Goal: Transaction & Acquisition: Purchase product/service

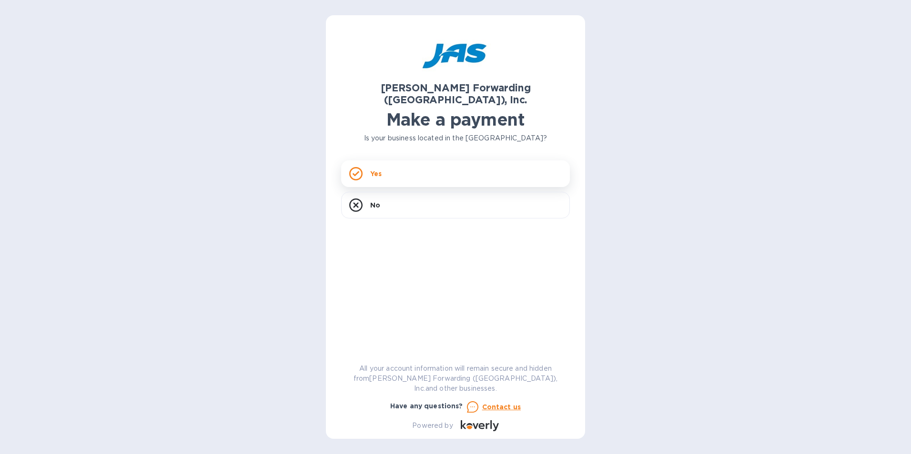
click at [411, 160] on div "Yes" at bounding box center [455, 173] width 229 height 27
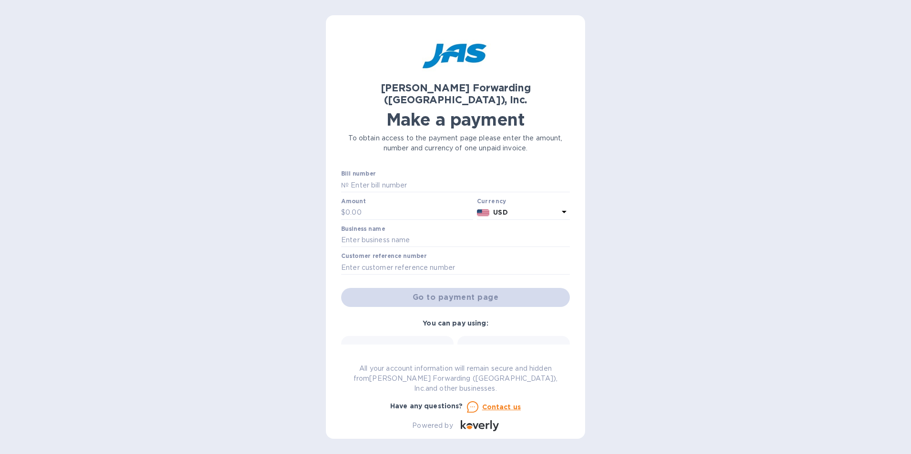
click at [482, 286] on div "Go to payment page" at bounding box center [455, 297] width 232 height 23
click at [405, 345] on div "Bank transfer (for US banks) Free" at bounding box center [397, 362] width 101 height 35
drag, startPoint x: 347, startPoint y: 173, endPoint x: 404, endPoint y: 198, distance: 62.5
click at [347, 180] on p "№" at bounding box center [345, 185] width 8 height 10
click at [352, 178] on input "text" at bounding box center [459, 185] width 221 height 14
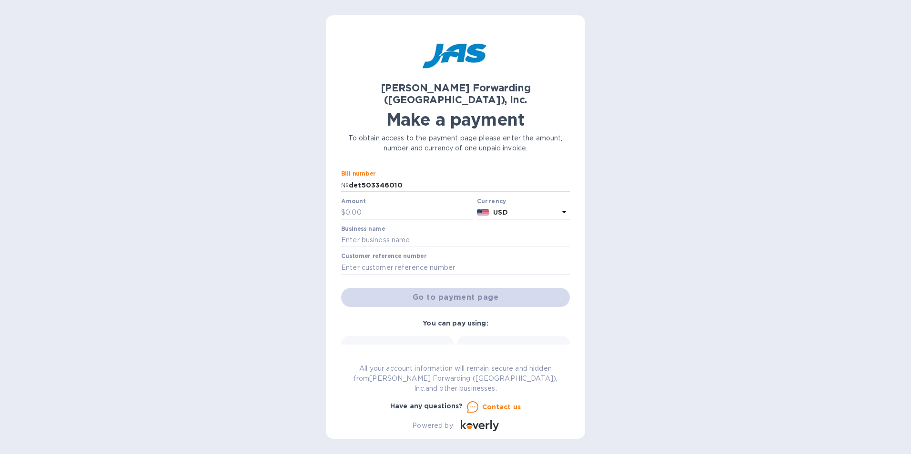
type input "det503346010"
click at [370, 220] on div at bounding box center [407, 221] width 132 height 2
click at [367, 206] on input "text" at bounding box center [409, 213] width 128 height 14
drag, startPoint x: 367, startPoint y: 197, endPoint x: 241, endPoint y: 181, distance: 126.8
click at [239, 183] on div "[PERSON_NAME] Forwarding ([GEOGRAPHIC_DATA]), Inc. Make a payment To obtain acc…" at bounding box center [455, 227] width 911 height 454
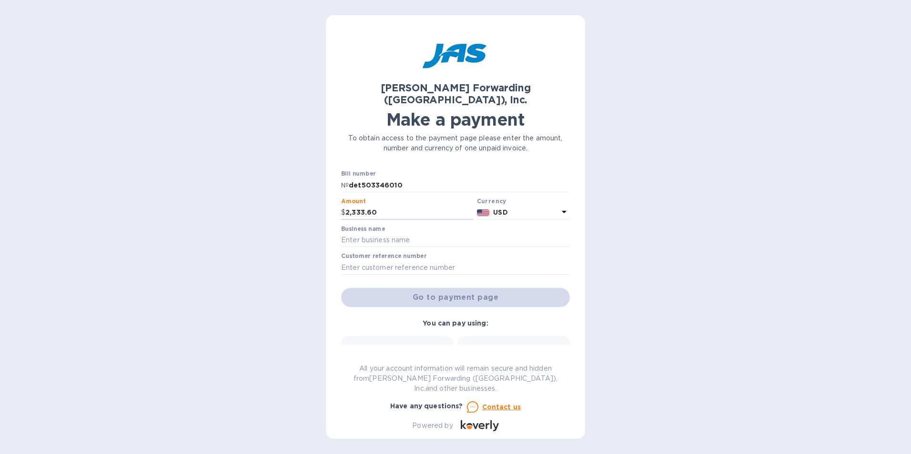
type input "2,333.60"
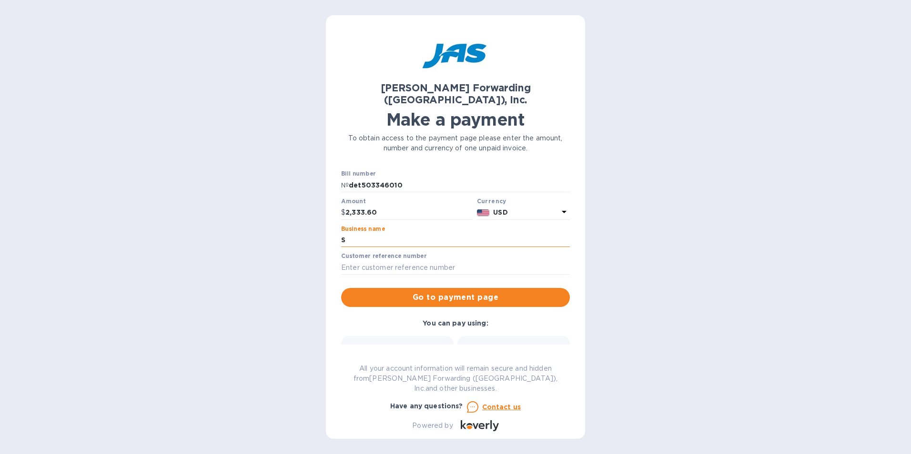
type input "Southern Automotive"
type input "SOUAUTSGM"
click at [444, 292] on span "Go to payment page" at bounding box center [455, 297] width 213 height 11
